Goal: Complete application form

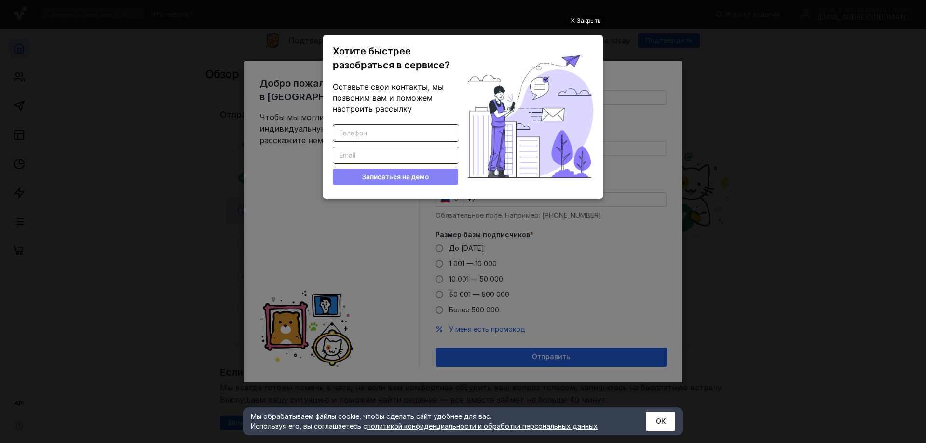
click at [589, 20] on div "Закрыть" at bounding box center [589, 20] width 24 height 11
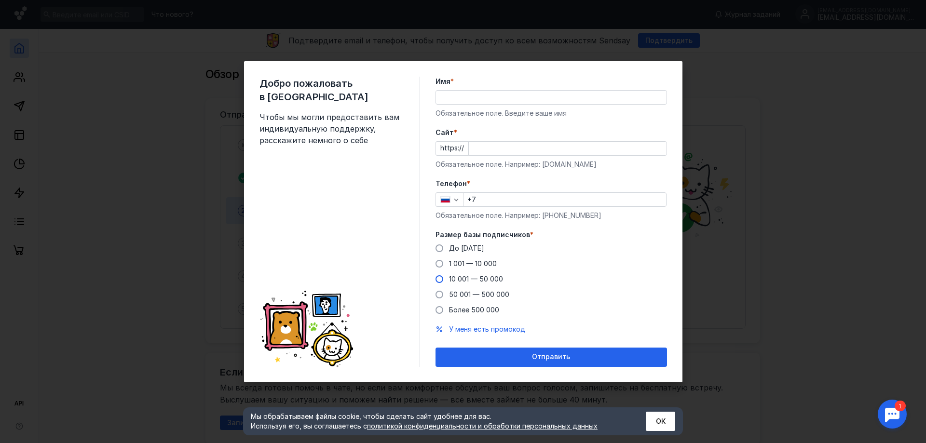
click at [456, 276] on span "10 001 — 50 000" at bounding box center [476, 279] width 54 height 8
click at [0, 0] on input "10 001 — 50 000" at bounding box center [0, 0] width 0 height 0
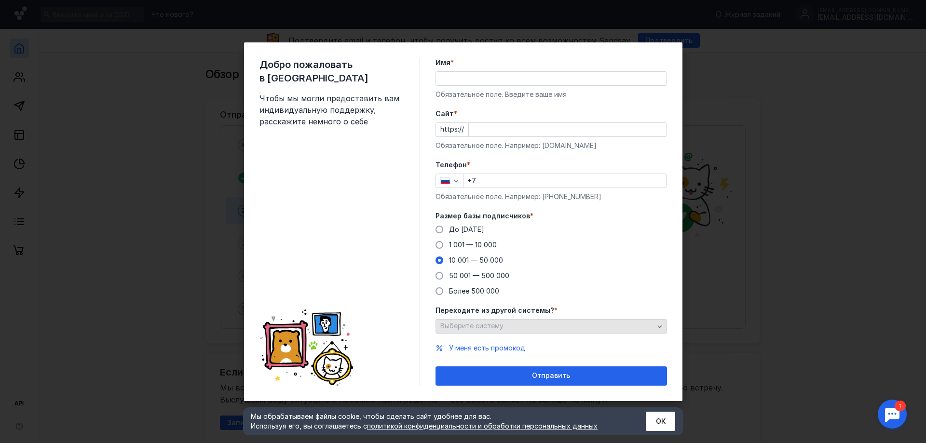
click at [552, 323] on div "Выберите систему" at bounding box center [547, 326] width 218 height 8
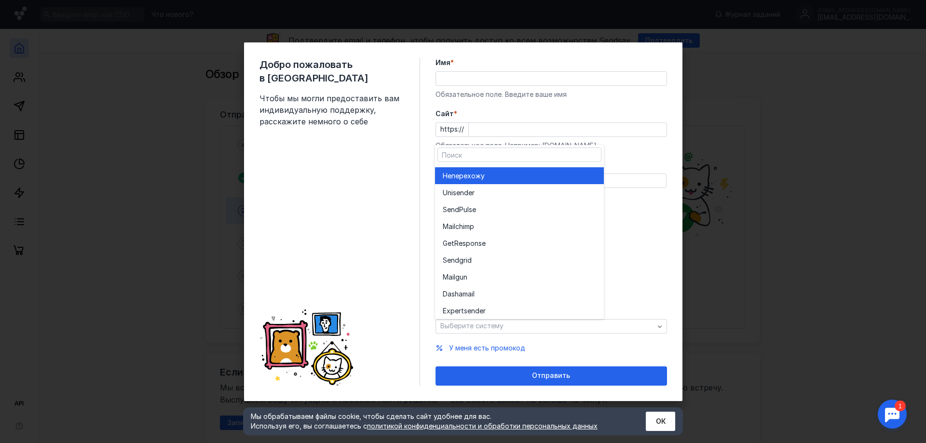
click at [492, 176] on div "Не перехожу" at bounding box center [519, 176] width 153 height 10
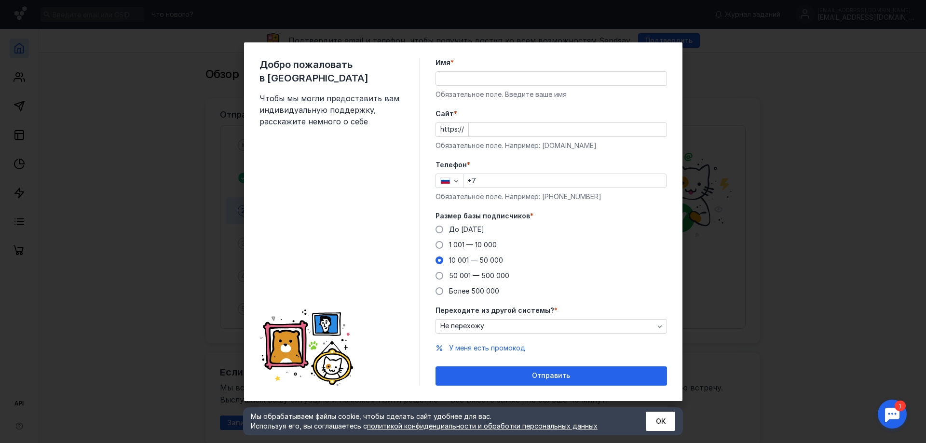
click at [632, 216] on form "Имя * Обязательное поле. Введите ваше имя [PERSON_NAME] * https:// Обязательное…" at bounding box center [550, 222] width 231 height 328
click at [489, 190] on div "Телефон * +7 Обязательное поле. Например: [PHONE_NUMBER]" at bounding box center [550, 180] width 231 height 41
click at [491, 181] on input "+7" at bounding box center [564, 181] width 203 height 14
type input "[PHONE_NUMBER]"
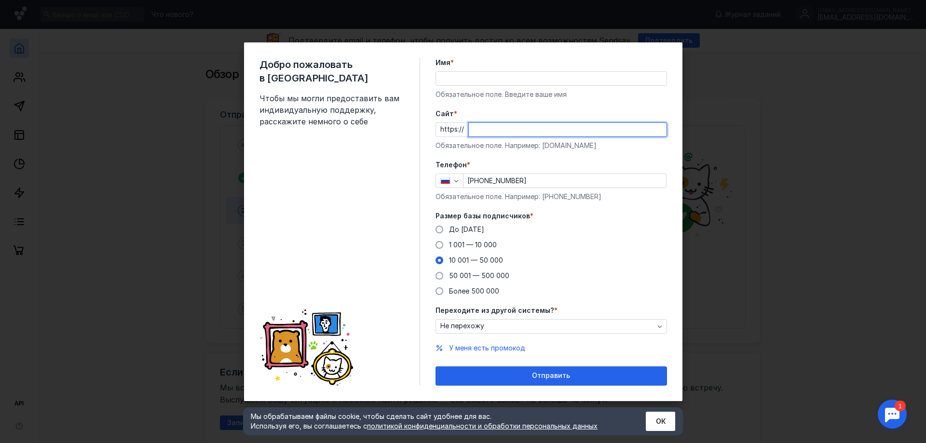
click at [514, 130] on input "Cайт *" at bounding box center [568, 130] width 198 height 14
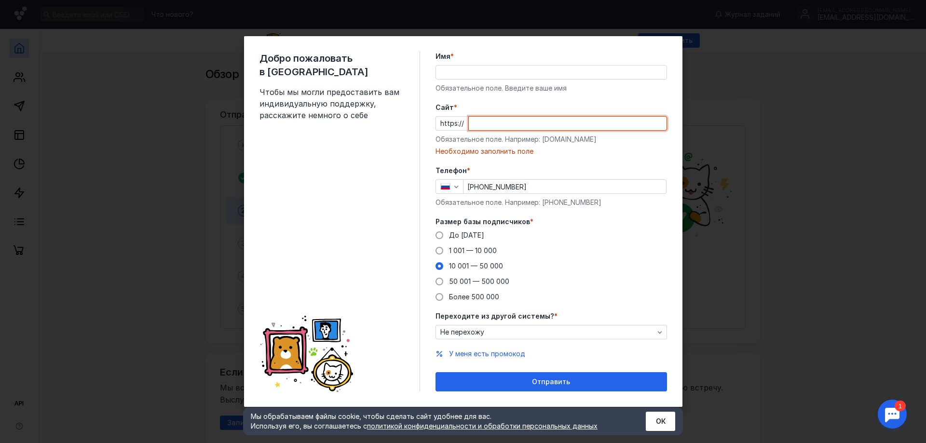
paste input "[DOMAIN_NAME][URL]"
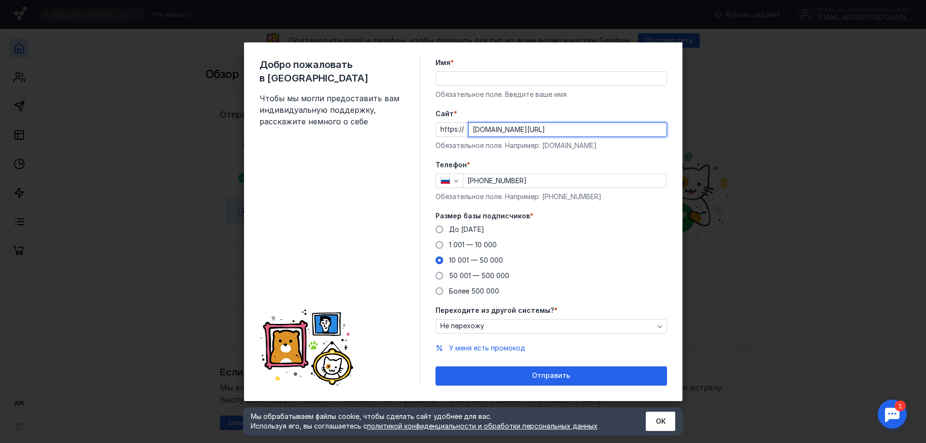
type input "[DOMAIN_NAME][URL]"
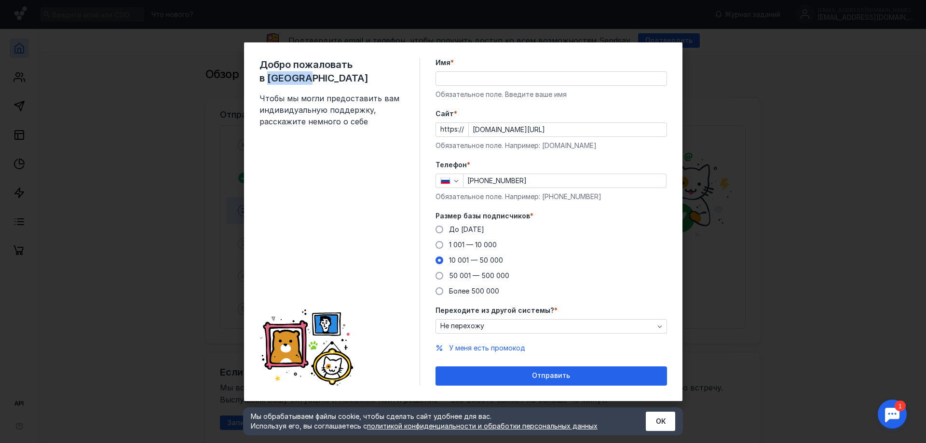
drag, startPoint x: 364, startPoint y: 67, endPoint x: 401, endPoint y: 69, distance: 37.7
click at [401, 69] on span "Добро пожаловать в [GEOGRAPHIC_DATA]" at bounding box center [331, 71] width 145 height 27
copy span "Sendsay"
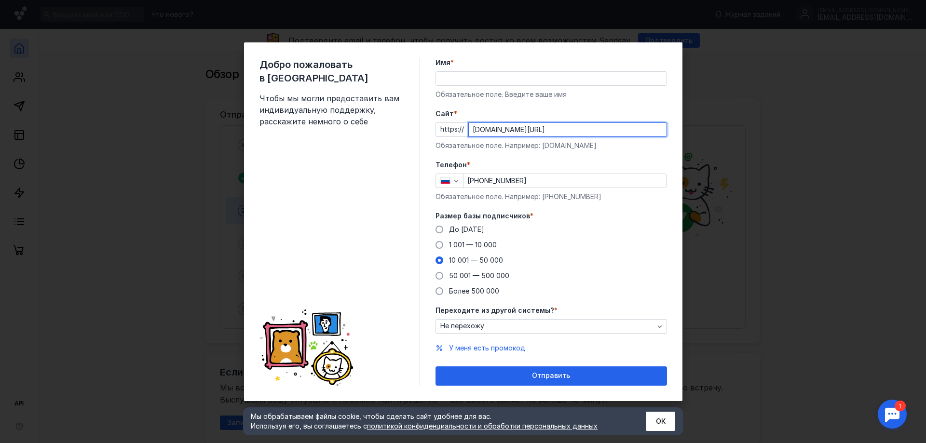
drag, startPoint x: 475, startPoint y: 131, endPoint x: 443, endPoint y: 131, distance: 31.8
click at [443, 131] on div "https:// [DOMAIN_NAME][URL]" at bounding box center [550, 129] width 231 height 14
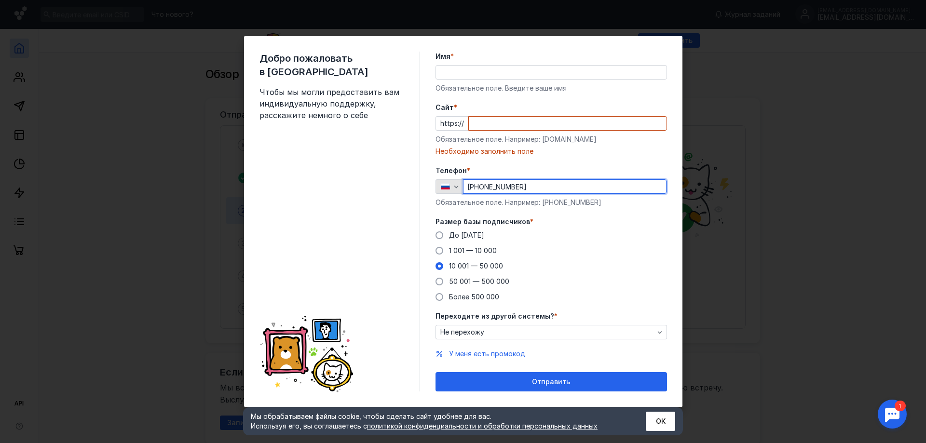
drag, startPoint x: 542, startPoint y: 186, endPoint x: 447, endPoint y: 187, distance: 95.0
click at [447, 187] on div "[PHONE_NUMBER]" at bounding box center [550, 186] width 231 height 14
type input "+7"
click at [832, 110] on div "Добро пожаловать в Sendsay Чтобы мы могли предоставить вам индивидуальную подде…" at bounding box center [463, 221] width 926 height 443
